Goal: Information Seeking & Learning: Learn about a topic

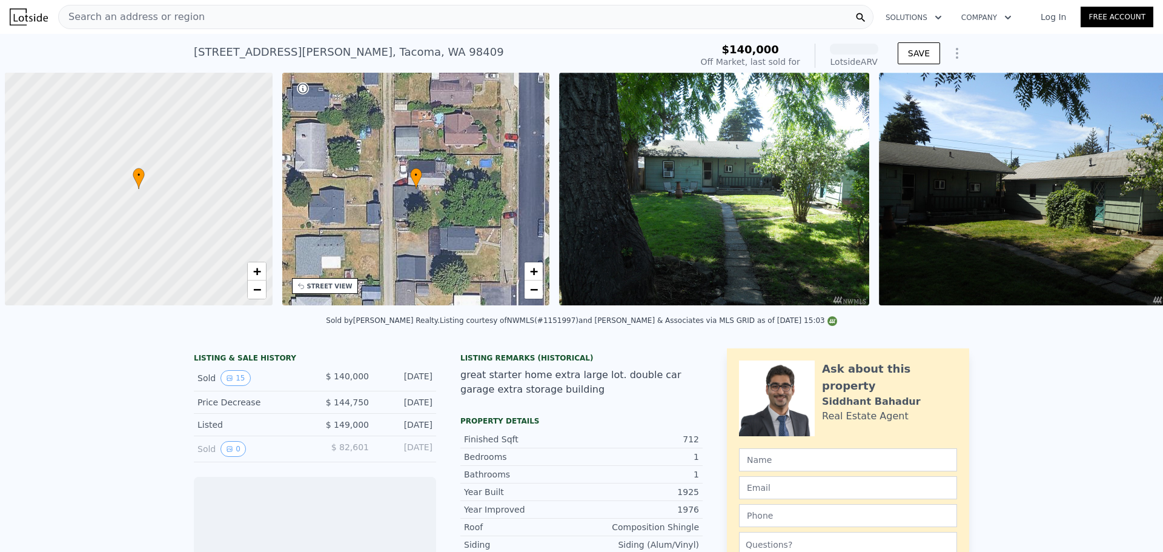
scroll to position [0, 5]
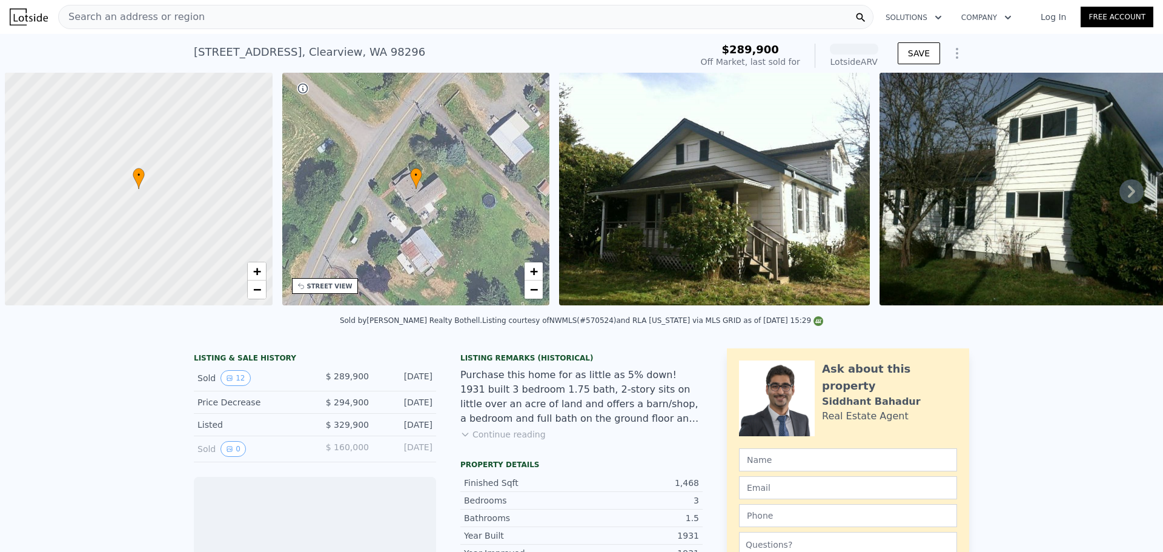
scroll to position [0, 5]
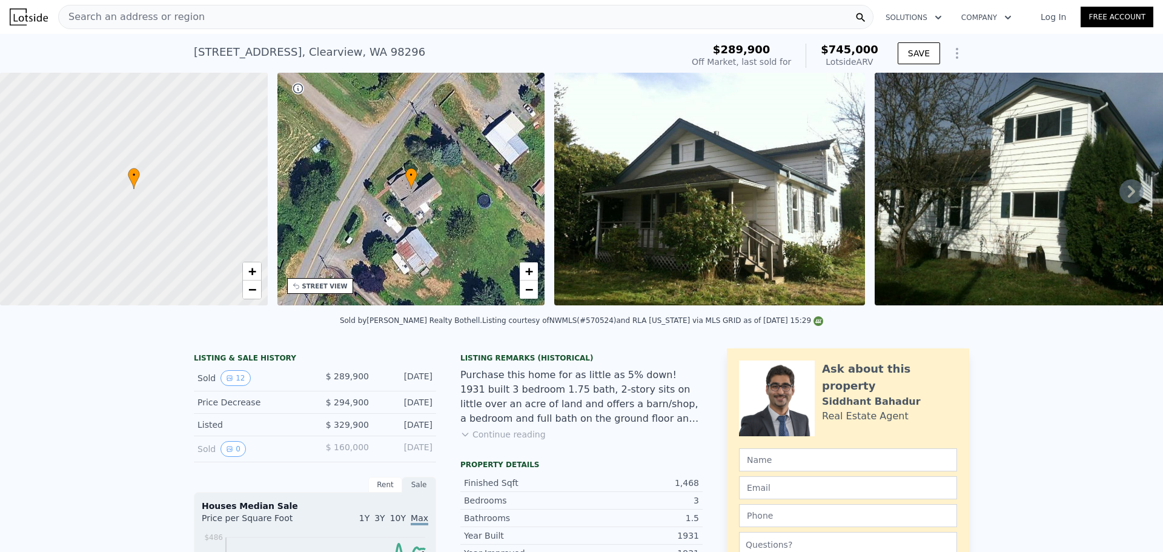
click at [1122, 195] on icon at bounding box center [1131, 191] width 24 height 24
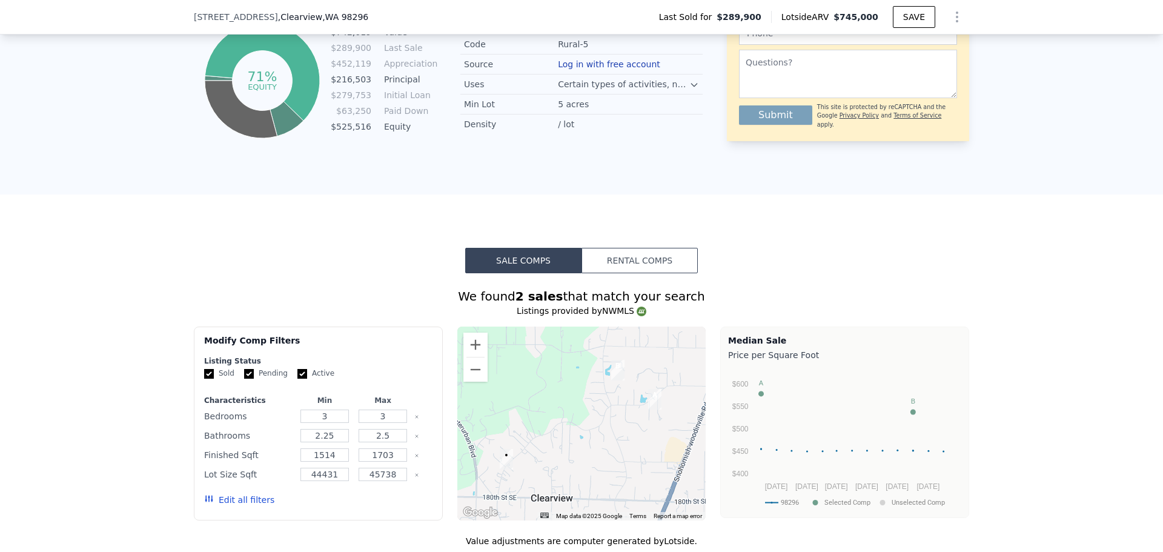
scroll to position [803, 0]
